Goal: Information Seeking & Learning: Learn about a topic

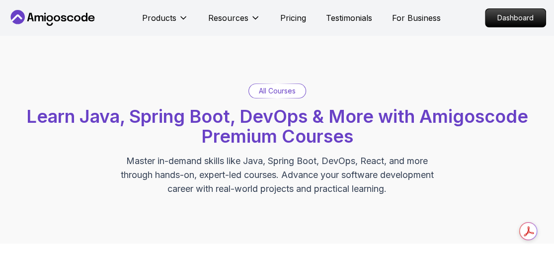
click at [507, 10] on p "Dashboard" at bounding box center [516, 18] width 60 height 18
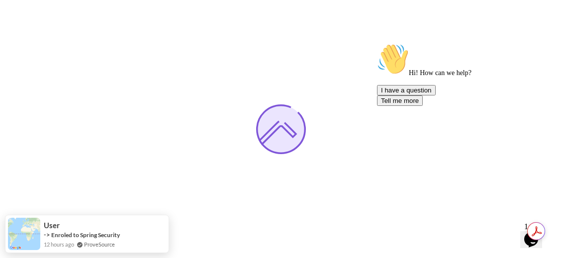
click at [377, 43] on icon "Chat attention grabber" at bounding box center [377, 43] width 0 height 0
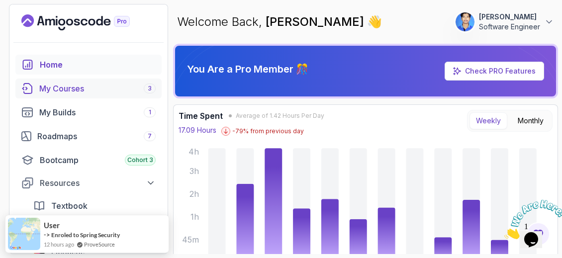
click at [83, 86] on div "My Courses 3" at bounding box center [97, 88] width 116 height 12
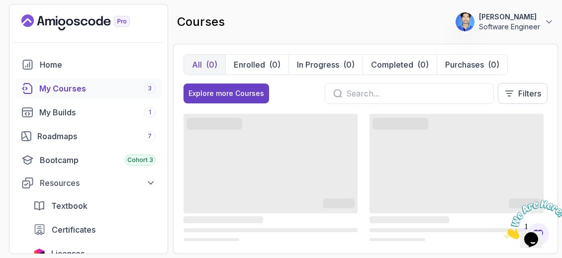
click at [554, 200] on div at bounding box center [531, 219] width 54 height 39
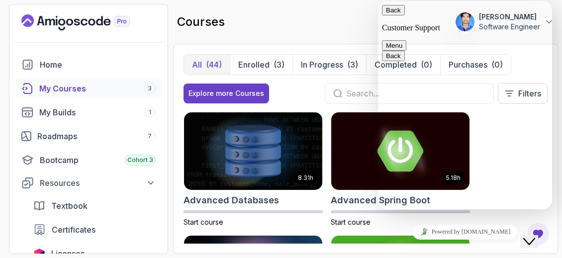
click at [352, 18] on div "courses 223 Points [PERSON_NAME] Software Engineer" at bounding box center [365, 22] width 385 height 36
click at [267, 57] on button "Enrolled (3)" at bounding box center [261, 65] width 63 height 20
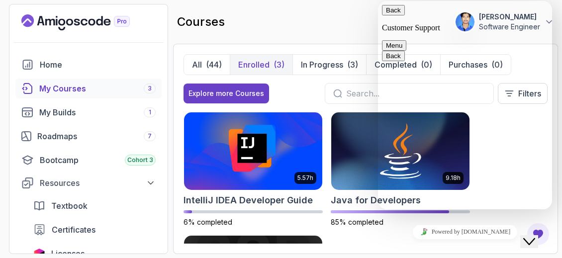
click at [308, 35] on div "courses 223 Points [PERSON_NAME] Software Engineer" at bounding box center [365, 22] width 385 height 36
click at [535, 236] on icon "Close Chat This icon closes the chat window." at bounding box center [529, 242] width 12 height 12
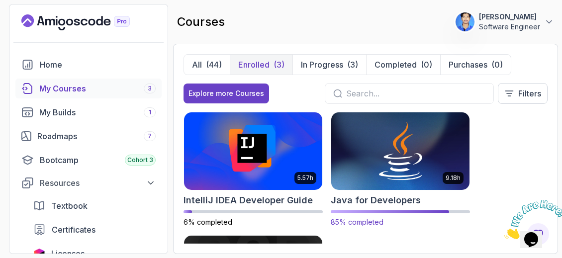
click at [389, 156] on img at bounding box center [399, 150] width 145 height 81
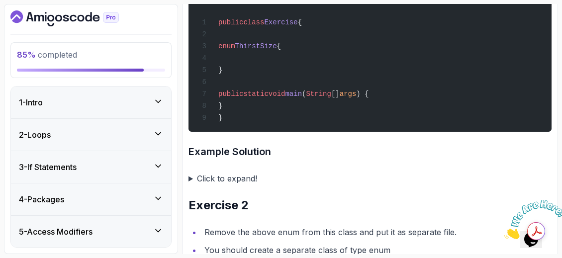
scroll to position [327, 0]
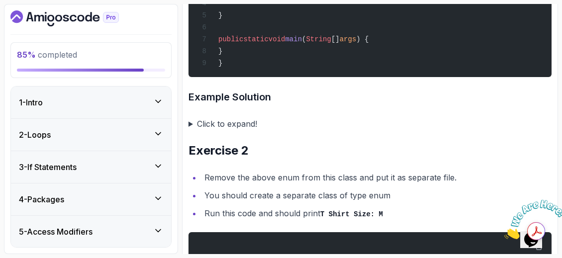
click at [412, 196] on li "You should create a separate class of type enum" at bounding box center [376, 195] width 350 height 14
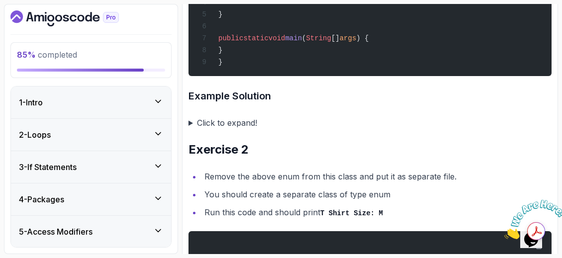
click at [189, 123] on summary "Click to expand!" at bounding box center [369, 123] width 363 height 14
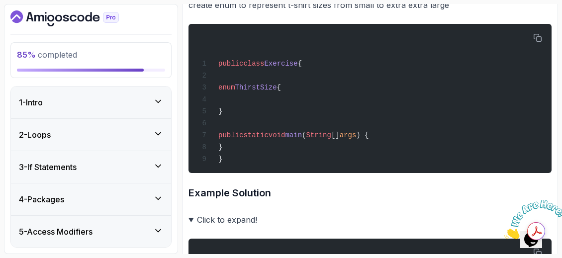
scroll to position [231, 0]
click at [504, 232] on icon "Close" at bounding box center [504, 236] width 0 height 8
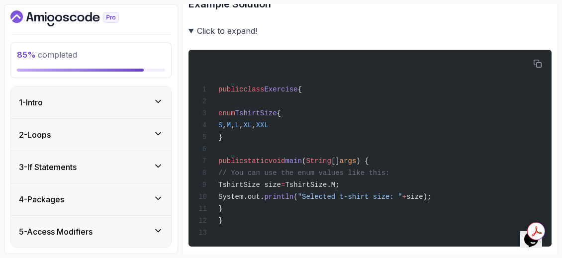
scroll to position [419, 0]
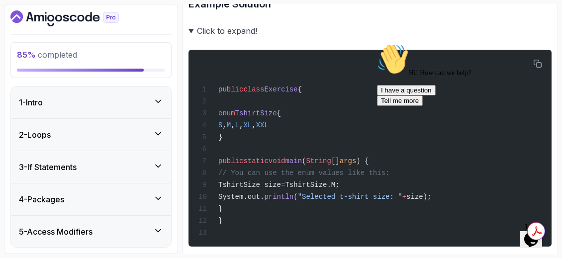
click at [541, 43] on div at bounding box center [466, 43] width 179 height 0
click at [377, 43] on icon "Chat attention grabber" at bounding box center [377, 43] width 0 height 0
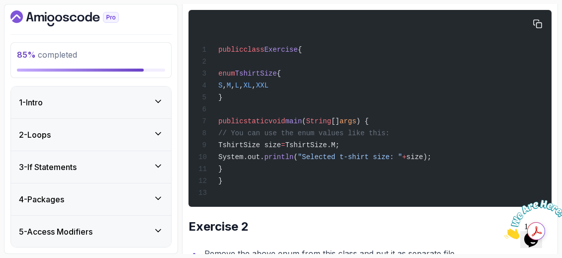
scroll to position [458, 0]
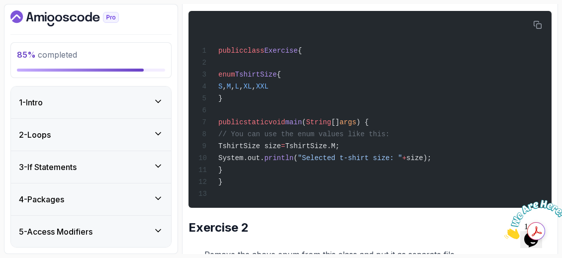
click at [504, 232] on icon "Close" at bounding box center [504, 236] width 0 height 8
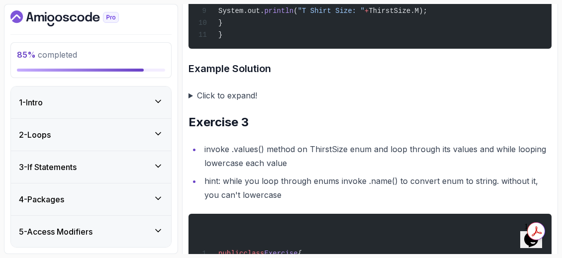
scroll to position [904, 0]
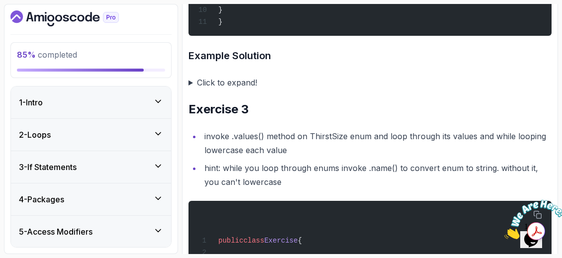
click at [210, 89] on summary "Click to expand!" at bounding box center [369, 83] width 363 height 14
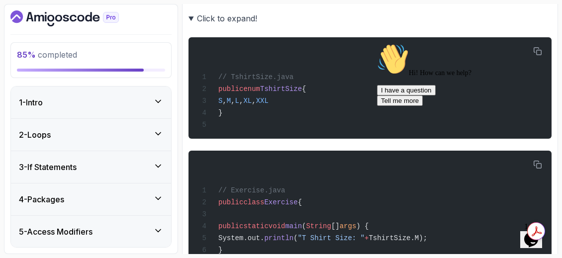
scroll to position [968, 0]
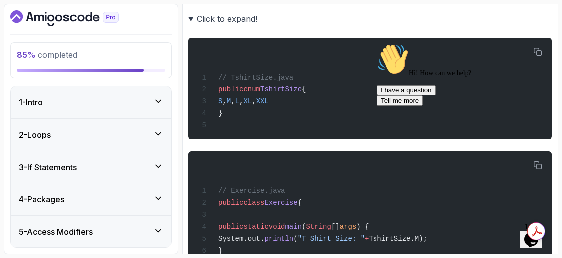
click at [377, 43] on icon "Chat attention grabber" at bounding box center [377, 43] width 0 height 0
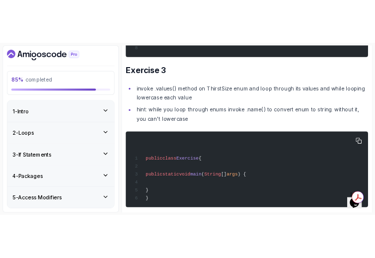
scroll to position [1234, 0]
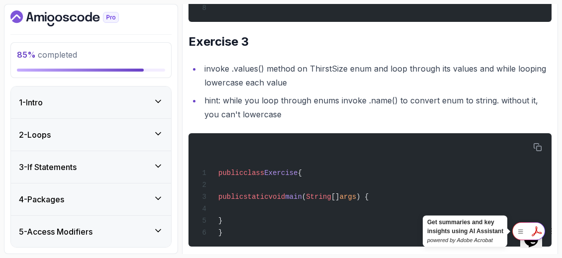
click at [535, 226] on div at bounding box center [528, 231] width 33 height 18
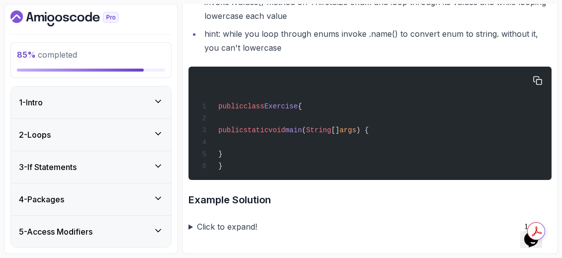
scroll to position [1314, 0]
click at [219, 228] on summary "Click to expand!" at bounding box center [369, 227] width 363 height 14
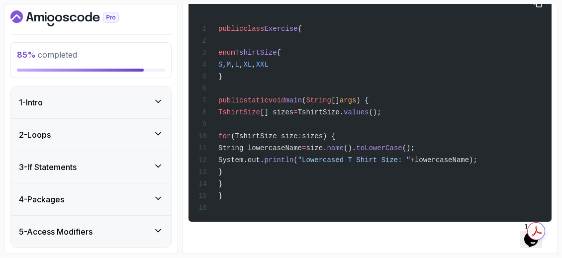
scroll to position [1576, 0]
